Goal: Task Accomplishment & Management: Manage account settings

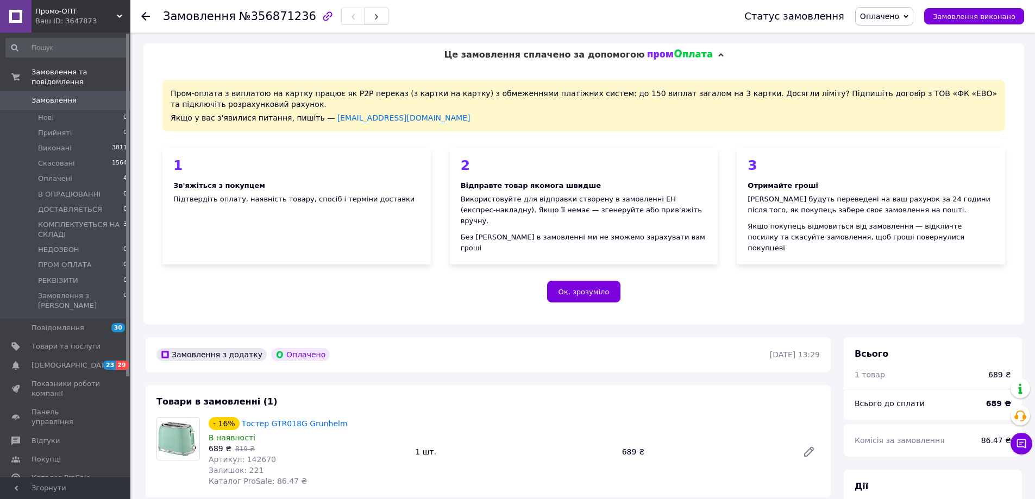
scroll to position [54, 0]
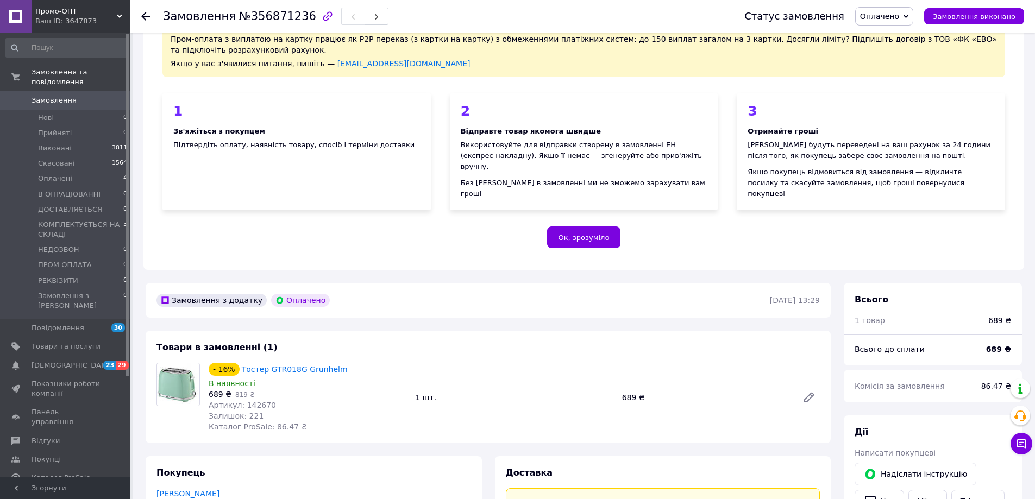
click at [255, 401] on span "Артикул: 142670" at bounding box center [242, 405] width 67 height 9
copy span "142670"
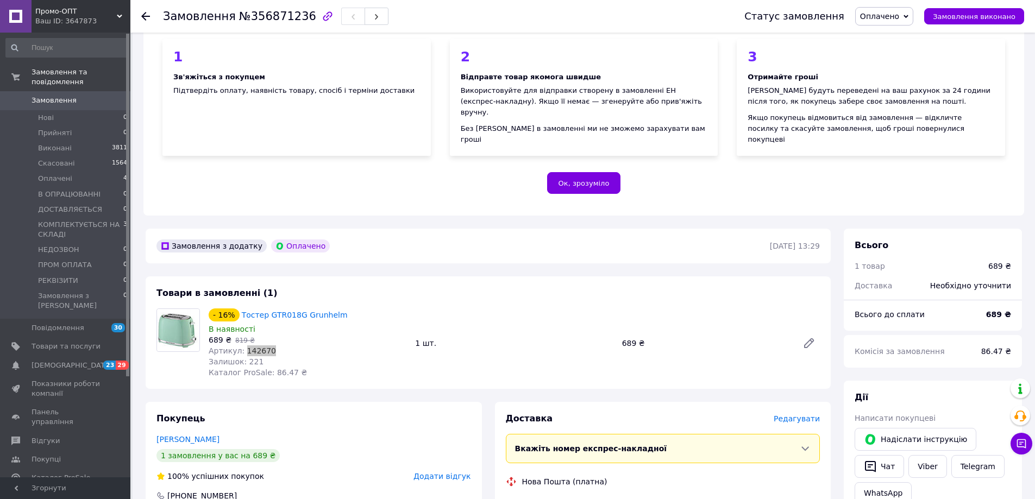
scroll to position [272, 0]
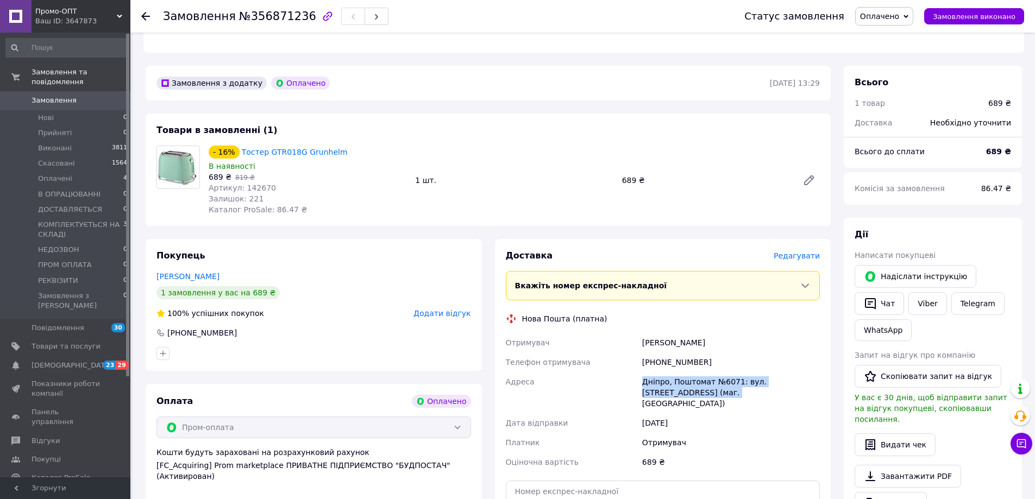
drag, startPoint x: 635, startPoint y: 372, endPoint x: 782, endPoint y: 381, distance: 147.5
click at [782, 381] on div "Отримувач [PERSON_NAME] отримувача [PHONE_NUMBER] [PERSON_NAME][GEOGRAPHIC_DATA…" at bounding box center [663, 402] width 319 height 139
copy div "Адреса Дніпро, Поштомат №6071: вул. [STREET_ADDRESS] (маг. [GEOGRAPHIC_DATA])"
click at [631, 177] on div "689 ₴" at bounding box center [706, 180] width 176 height 15
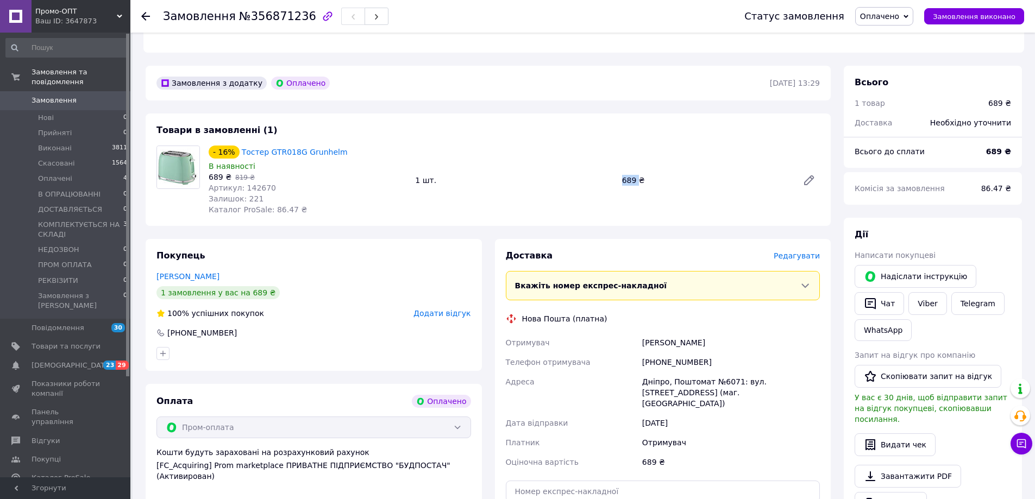
copy div "689"
drag, startPoint x: 634, startPoint y: 369, endPoint x: 650, endPoint y: 341, distance: 32.6
click at [681, 381] on div "Отримувач [PERSON_NAME] отримувача [PHONE_NUMBER] [PERSON_NAME][GEOGRAPHIC_DATA…" at bounding box center [663, 402] width 319 height 139
copy div "Адреса Дніпро, Поштомат №6071: вул. [STREET_ADDRESS] (маг. [GEOGRAPHIC_DATA])"
drag, startPoint x: 636, startPoint y: 334, endPoint x: 707, endPoint y: 334, distance: 71.2
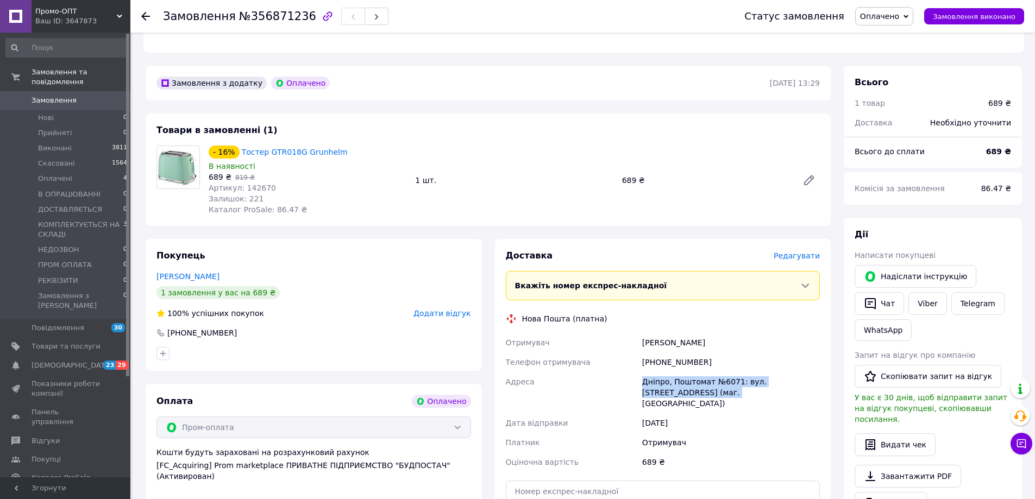
click at [707, 334] on div "Отримувач [PERSON_NAME] отримувача [PHONE_NUMBER] [PERSON_NAME][GEOGRAPHIC_DATA…" at bounding box center [663, 402] width 319 height 139
copy div "Отримувач [PERSON_NAME]"
click at [676, 353] on div "[PHONE_NUMBER]" at bounding box center [731, 363] width 182 height 20
copy div "380938640801"
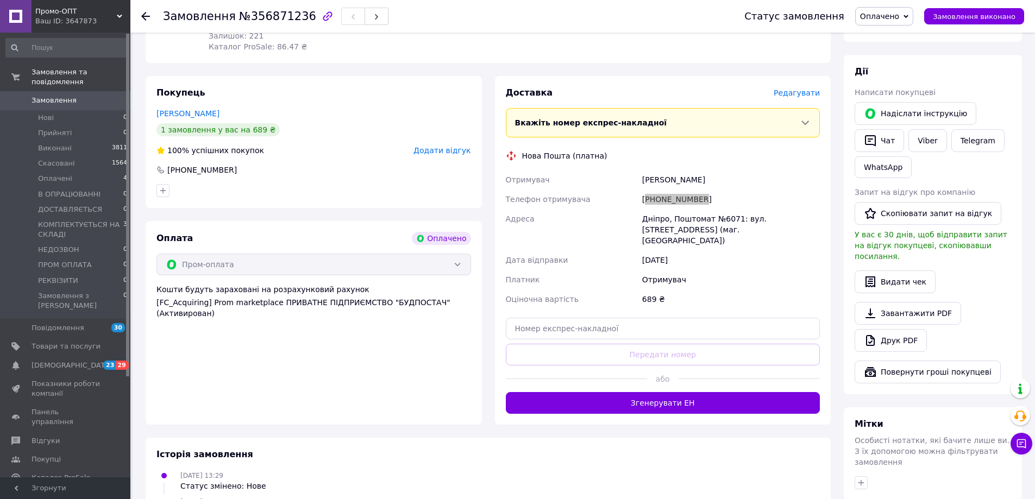
scroll to position [573, 0]
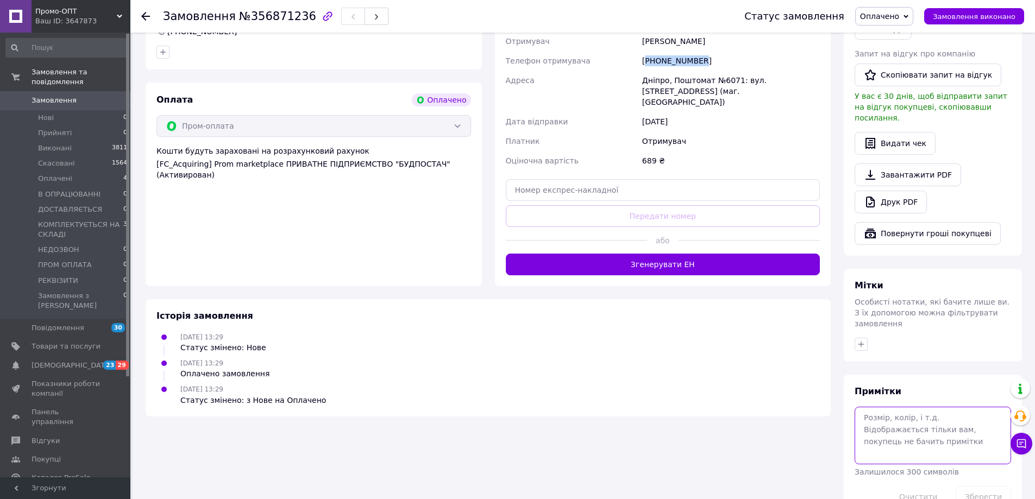
click at [935, 409] on textarea at bounding box center [933, 436] width 156 height 58
paste textarea "СТ000013321"
type textarea "СТ000013321"
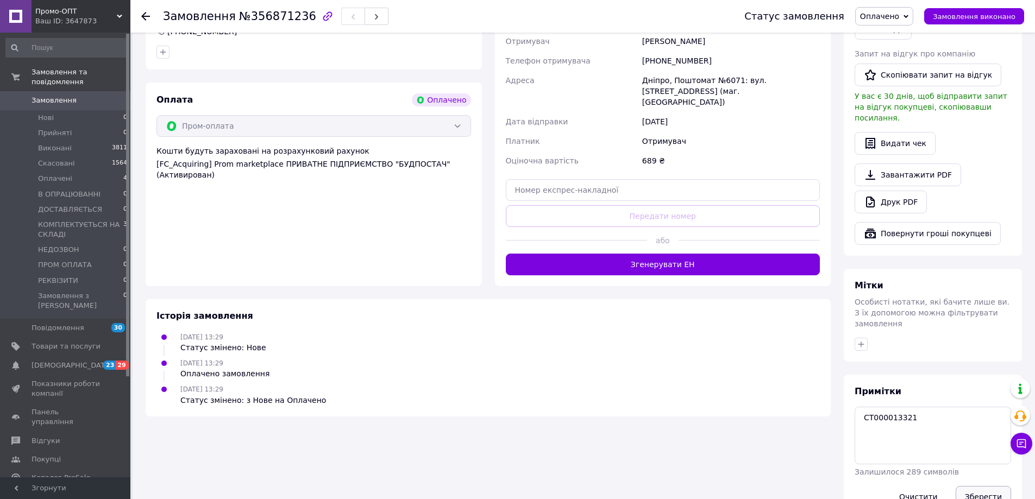
drag, startPoint x: 975, startPoint y: 458, endPoint x: 977, endPoint y: 463, distance: 5.9
click at [975, 486] on button "Зберегти" at bounding box center [983, 497] width 55 height 22
